Goal: Transaction & Acquisition: Subscribe to service/newsletter

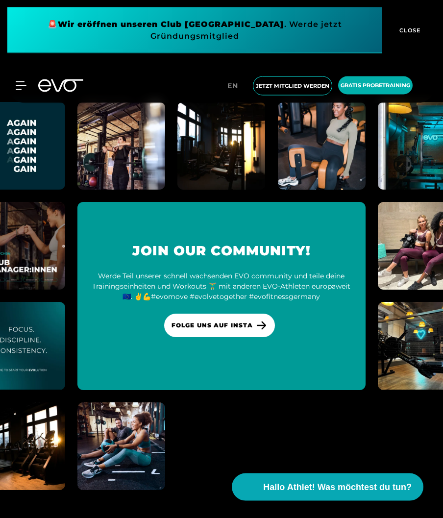
scroll to position [4449, 0]
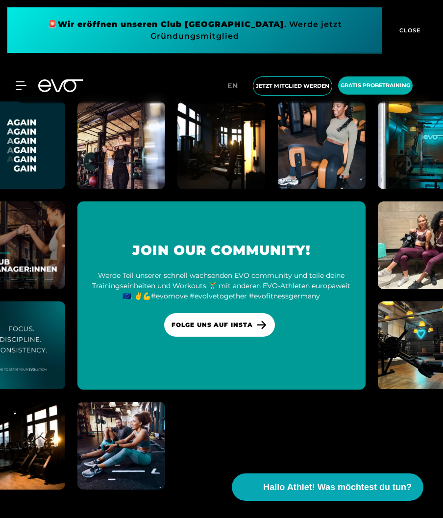
click at [332, 189] on img at bounding box center [322, 145] width 88 height 88
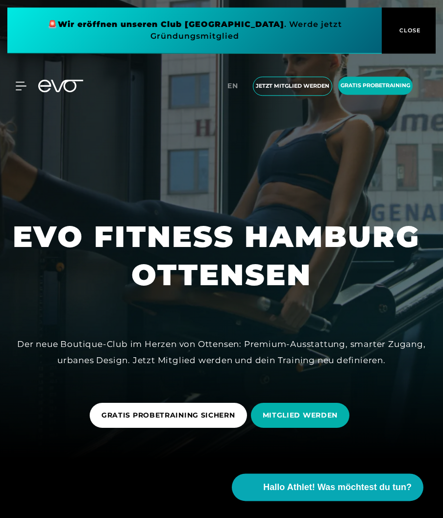
scroll to position [0, 0]
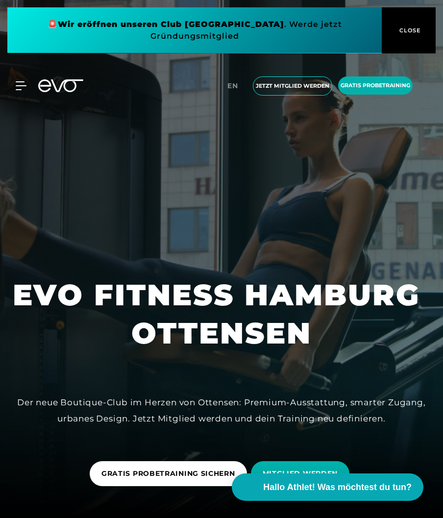
click at [26, 83] on icon at bounding box center [21, 85] width 11 height 9
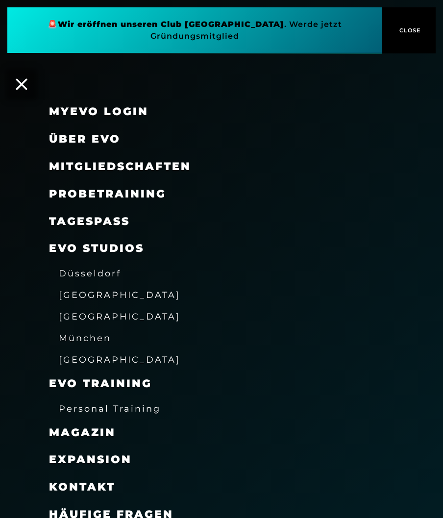
click at [72, 317] on span "[GEOGRAPHIC_DATA]" at bounding box center [120, 316] width 122 height 10
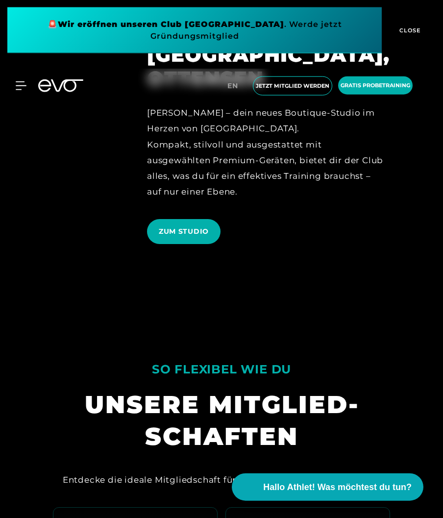
scroll to position [2740, 0]
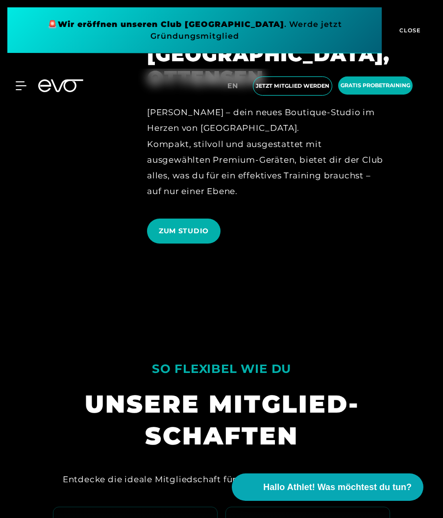
click at [177, 236] on span "ZUM STUDIO" at bounding box center [184, 231] width 50 height 10
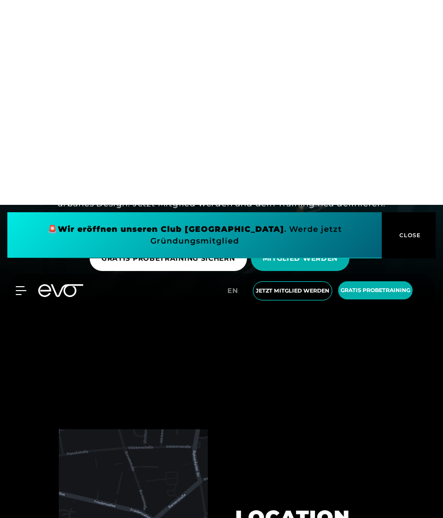
scroll to position [215, 0]
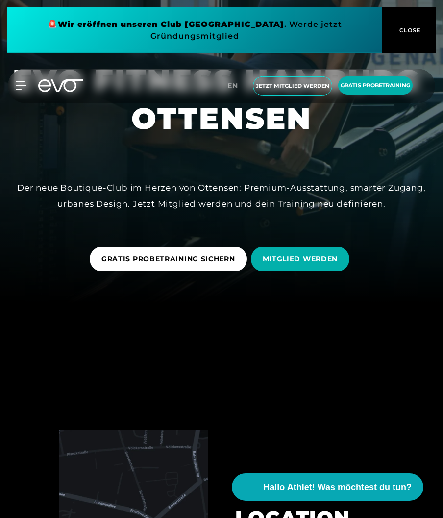
click at [283, 272] on span "MITGLIED WERDEN" at bounding box center [300, 259] width 99 height 25
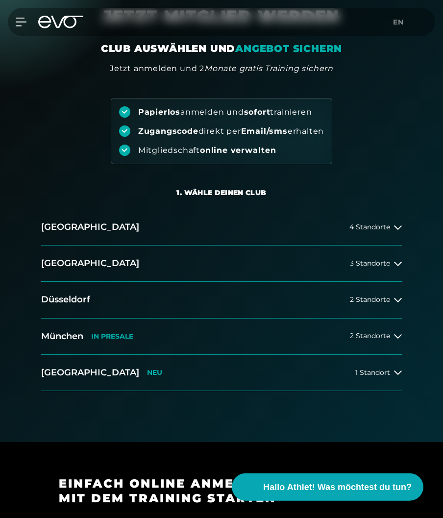
scroll to position [44, 0]
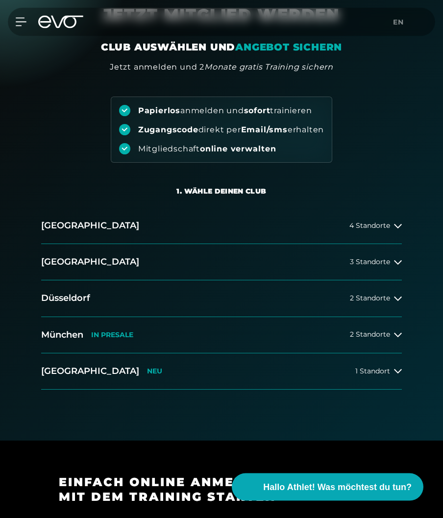
click at [371, 233] on button "[GEOGRAPHIC_DATA] 4 Standorte" at bounding box center [221, 226] width 361 height 36
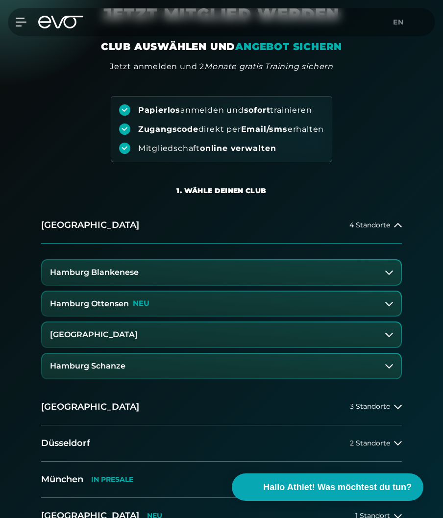
click at [90, 306] on h3 "Hamburg Ottensen" at bounding box center [89, 304] width 79 height 9
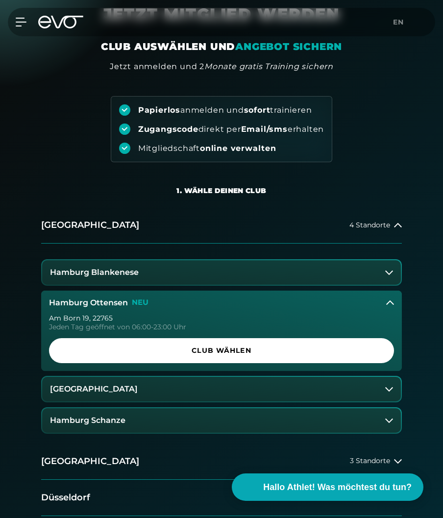
click at [16, 162] on div "1. Wähle deinen Club 2. Wähle deine Mitgliedschaft 3. Starte dein Training [GEO…" at bounding box center [221, 383] width 459 height 442
click at [395, 226] on icon at bounding box center [398, 226] width 8 height 8
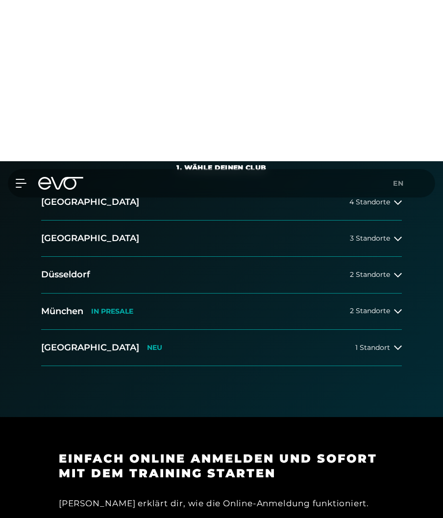
scroll to position [0, 0]
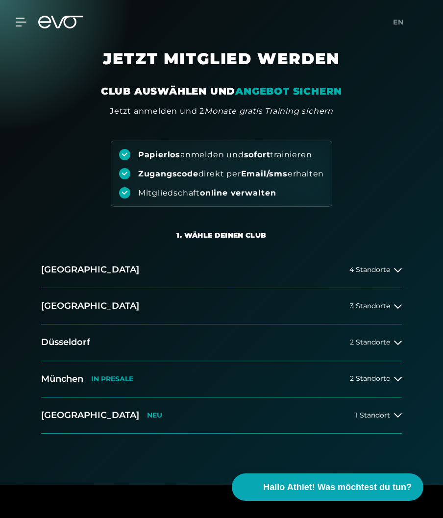
click at [24, 21] on icon at bounding box center [21, 22] width 11 height 9
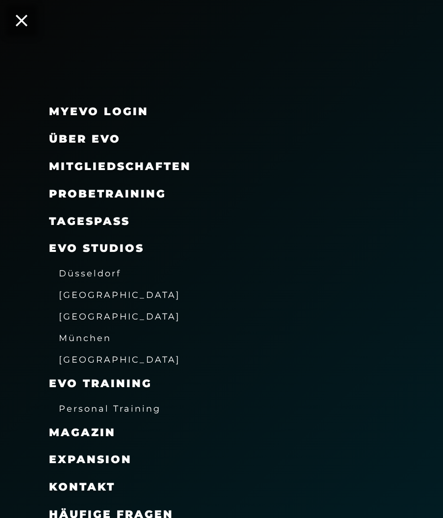
click at [79, 171] on span "Mitgliedschaften" at bounding box center [120, 166] width 142 height 13
click at [91, 168] on span "Mitgliedschaften" at bounding box center [120, 166] width 142 height 13
click at [94, 167] on span "Mitgliedschaften" at bounding box center [120, 166] width 142 height 13
click at [77, 161] on span "Mitgliedschaften" at bounding box center [120, 166] width 142 height 13
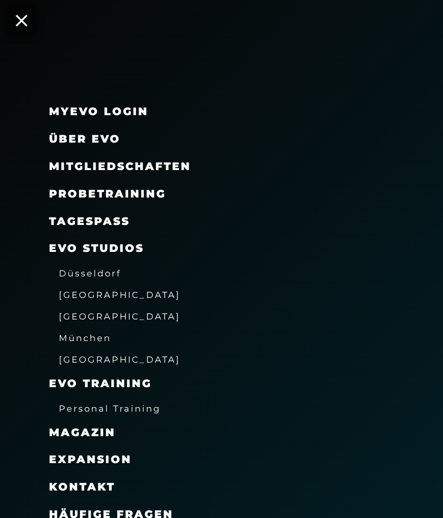
click at [77, 161] on span "Mitgliedschaften" at bounding box center [120, 166] width 142 height 13
click at [68, 138] on span "Über EVO" at bounding box center [85, 138] width 72 height 13
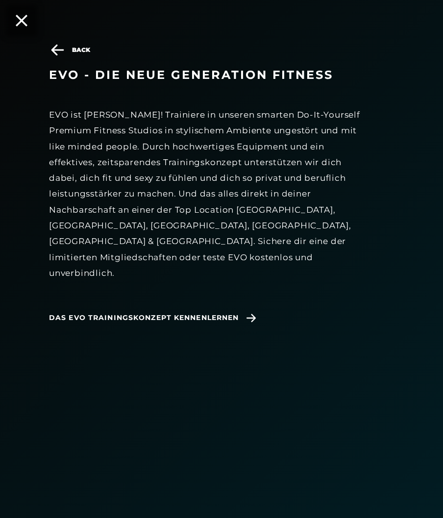
click at [19, 20] on icon at bounding box center [22, 21] width 12 height 12
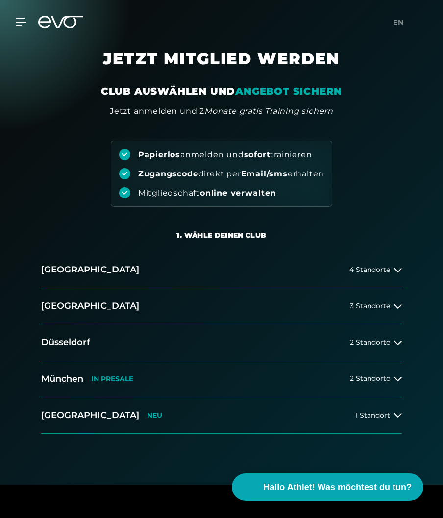
click at [18, 25] on icon at bounding box center [21, 22] width 11 height 9
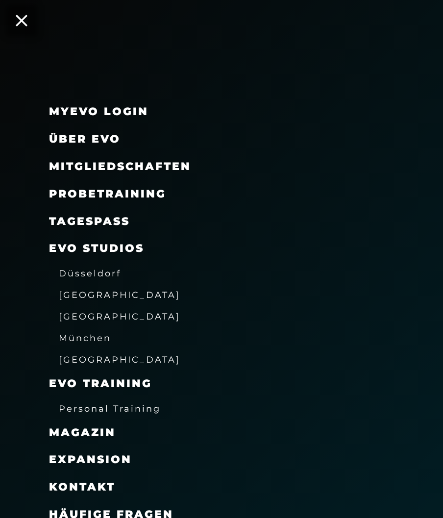
click at [167, 165] on span "Mitgliedschaften" at bounding box center [120, 166] width 142 height 13
click at [96, 220] on link "TAGESPASS" at bounding box center [89, 221] width 81 height 13
click at [76, 171] on span "Mitgliedschaften" at bounding box center [120, 166] width 142 height 13
click at [78, 431] on span "Magazin" at bounding box center [82, 432] width 67 height 13
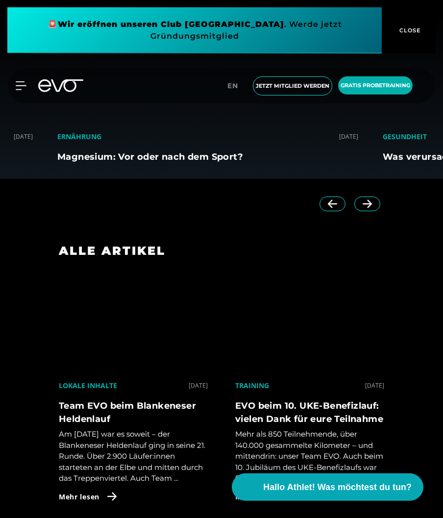
scroll to position [362, 0]
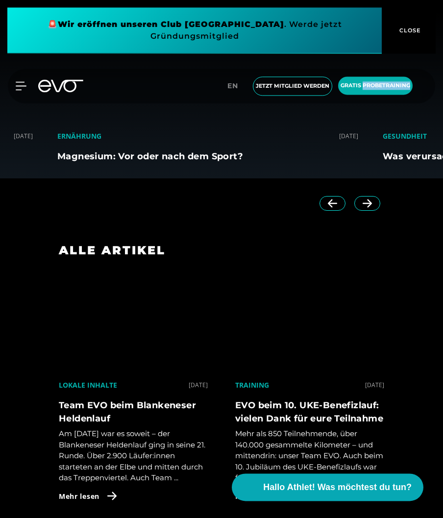
click at [31, 439] on div at bounding box center [221, 259] width 443 height 518
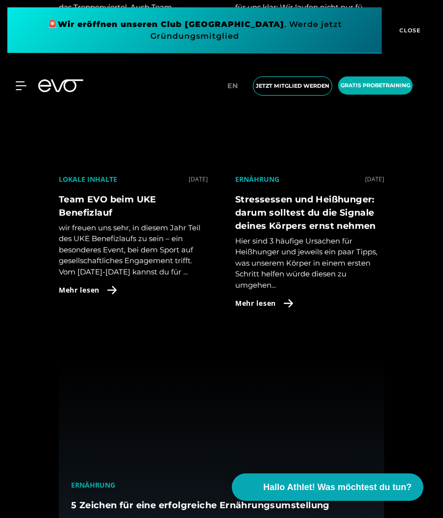
scroll to position [833, 0]
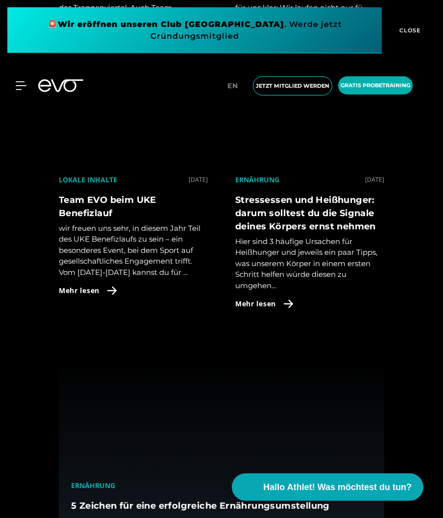
click at [267, 494] on span "Hallo Athlet! Was möchtest du tun?" at bounding box center [337, 487] width 149 height 13
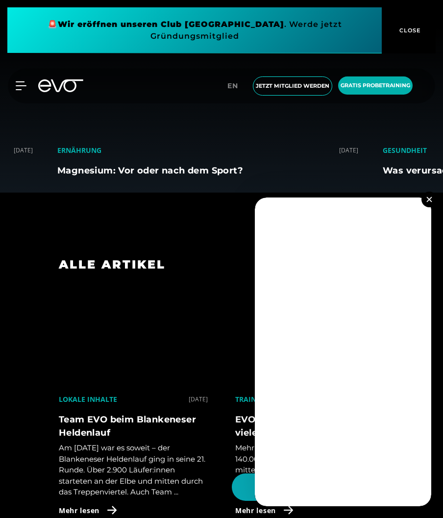
scroll to position [345, 0]
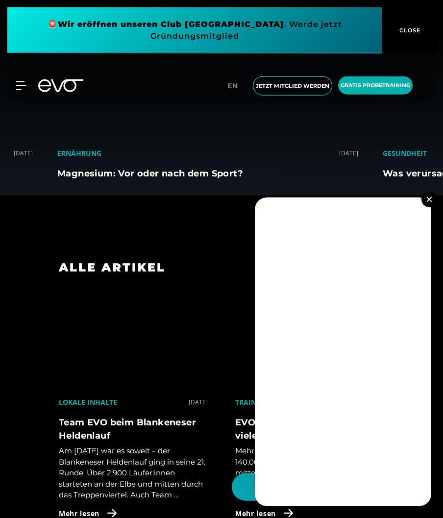
click at [429, 204] on button at bounding box center [430, 200] width 16 height 16
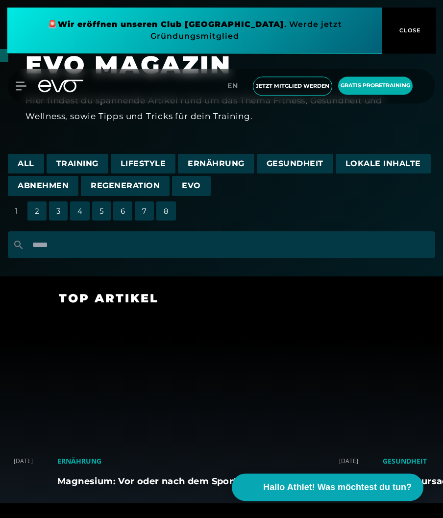
scroll to position [0, 0]
